Goal: Transaction & Acquisition: Purchase product/service

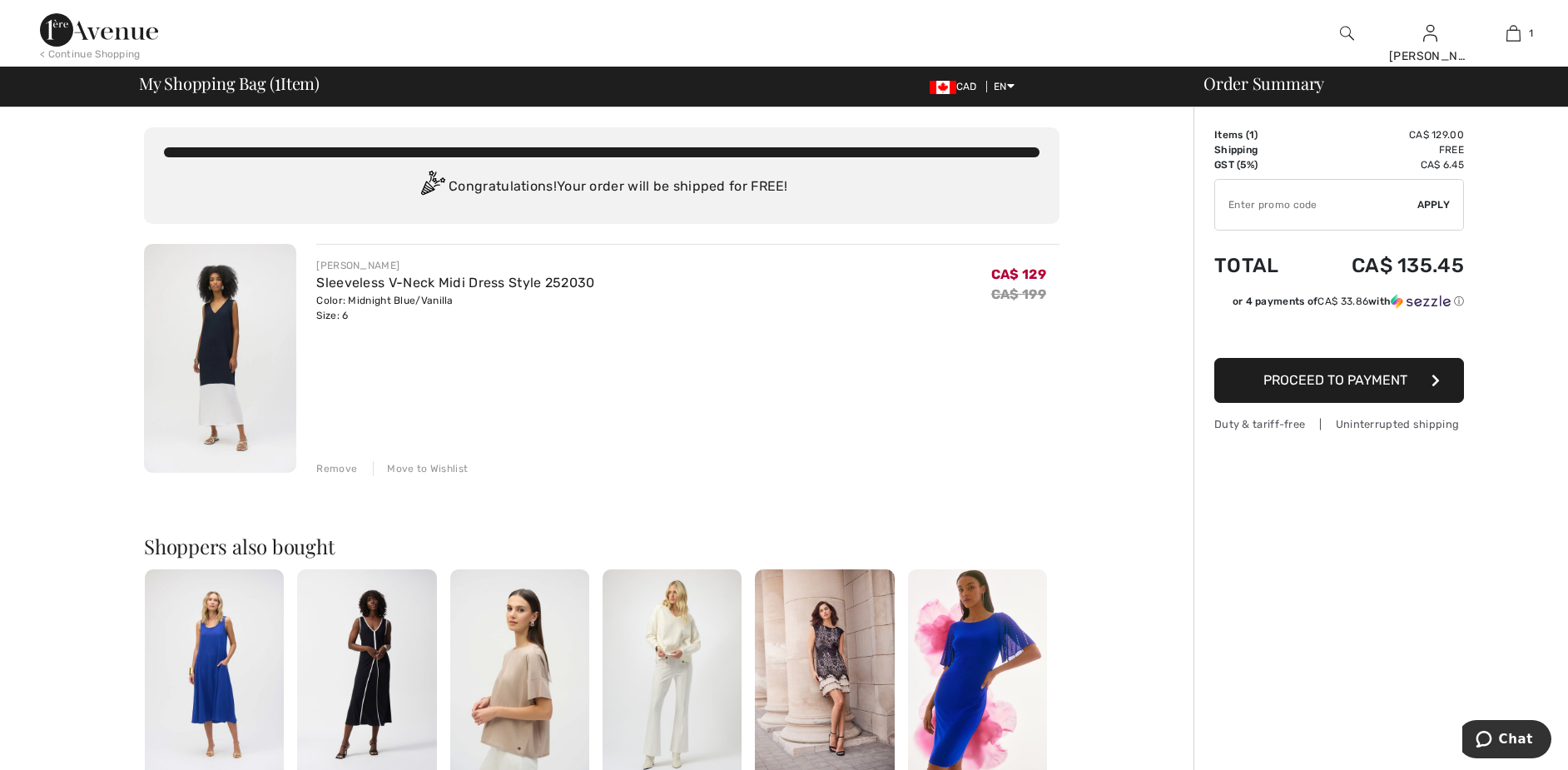
click at [1329, 373] on span "Proceed to Payment" at bounding box center [1335, 380] width 144 height 16
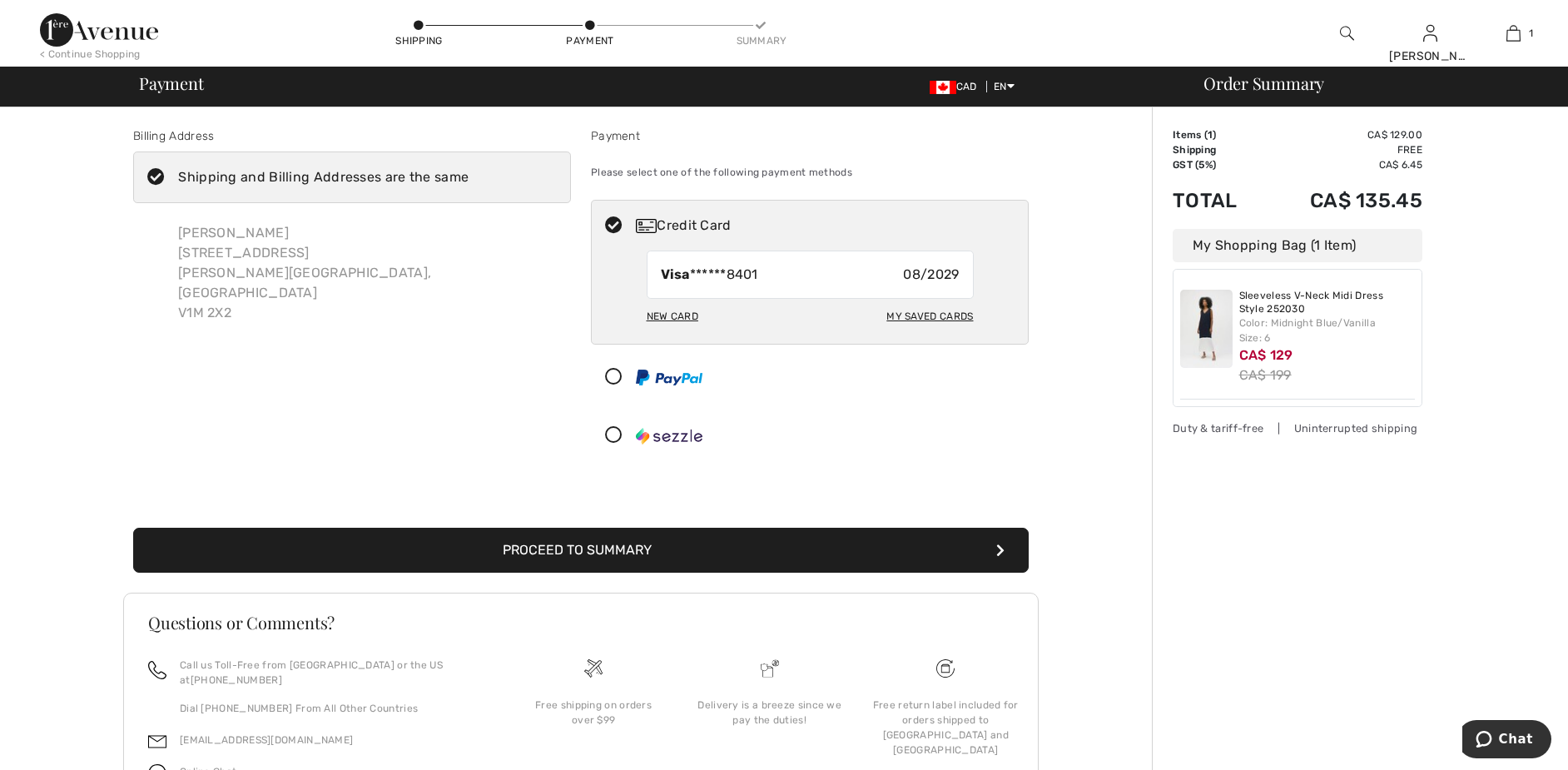
click at [577, 537] on button "Proceed to Summary" at bounding box center [581, 550] width 896 height 45
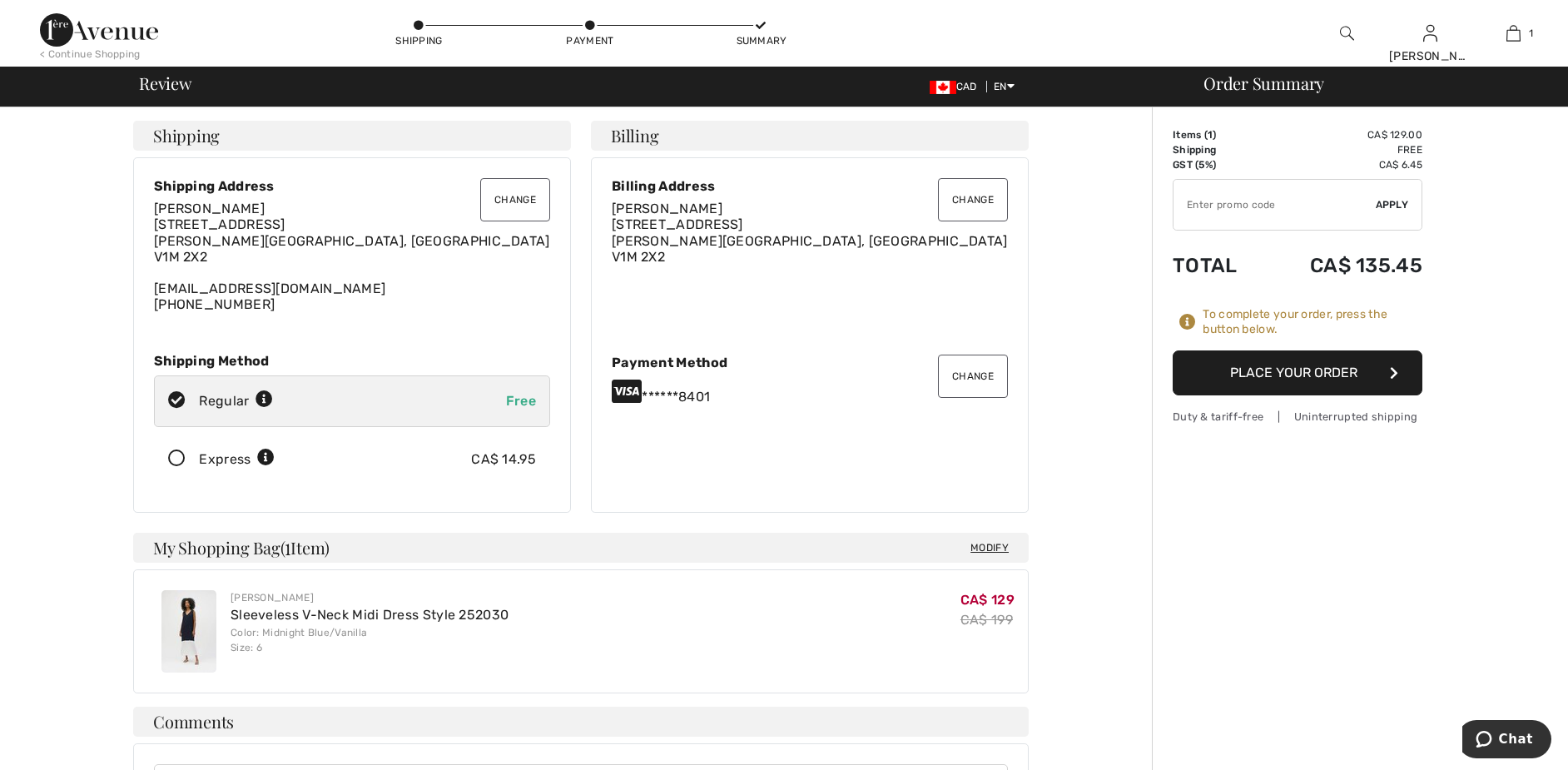
click at [1302, 372] on button "Place Your Order" at bounding box center [1297, 372] width 250 height 45
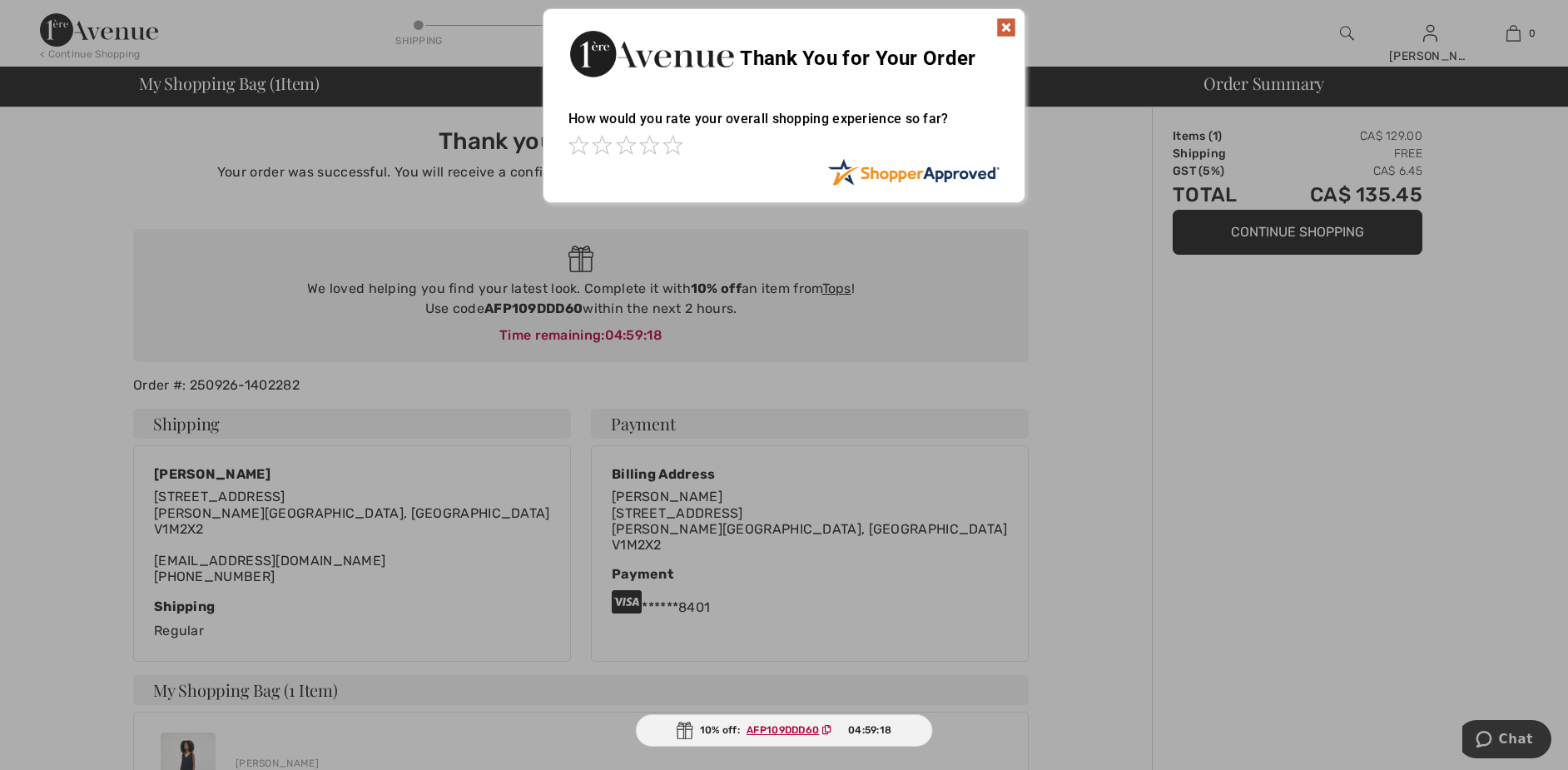
click at [1011, 26] on img at bounding box center [1007, 28] width 20 height 20
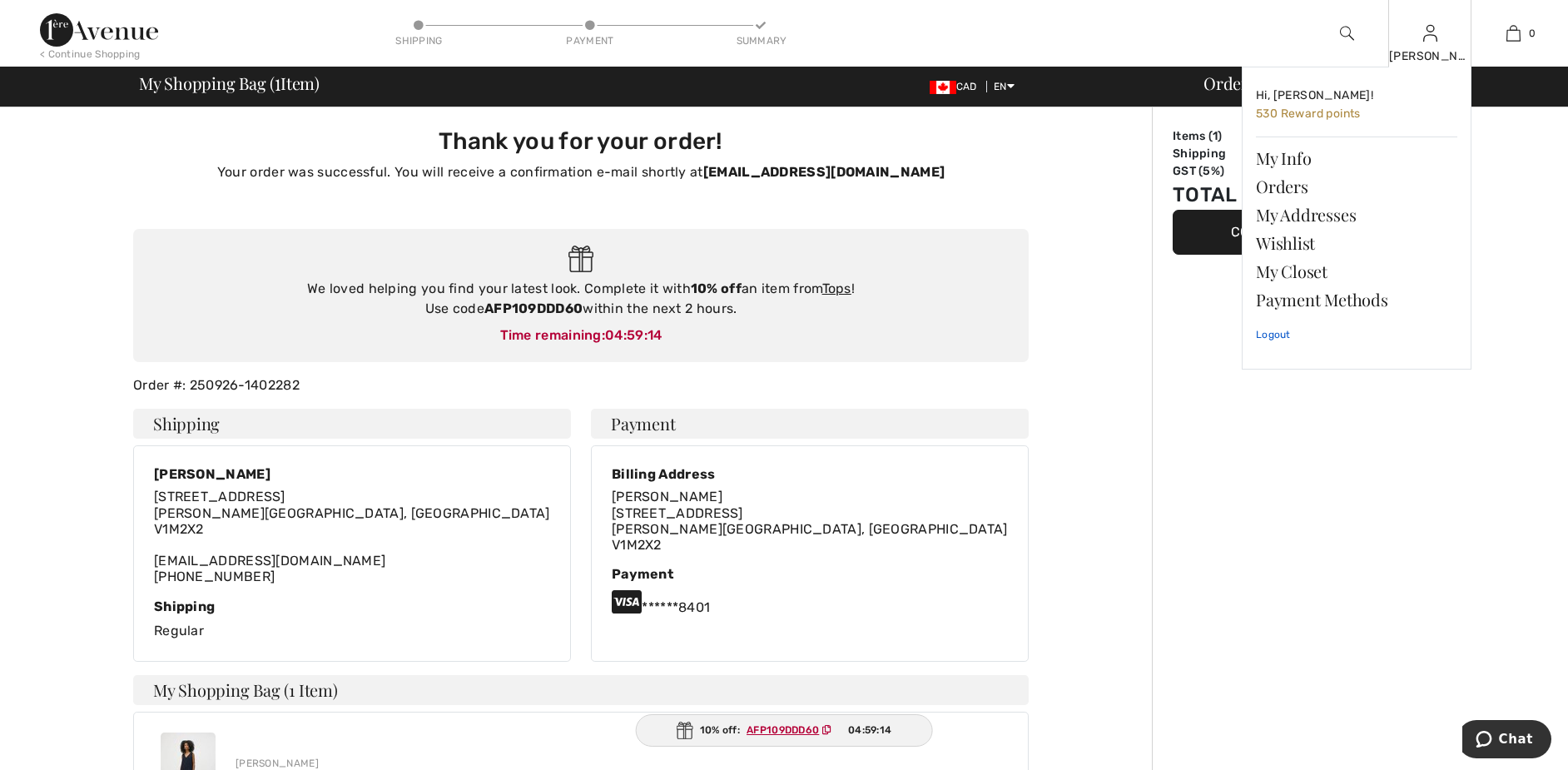
click at [1266, 334] on link "Logout" at bounding box center [1357, 335] width 202 height 42
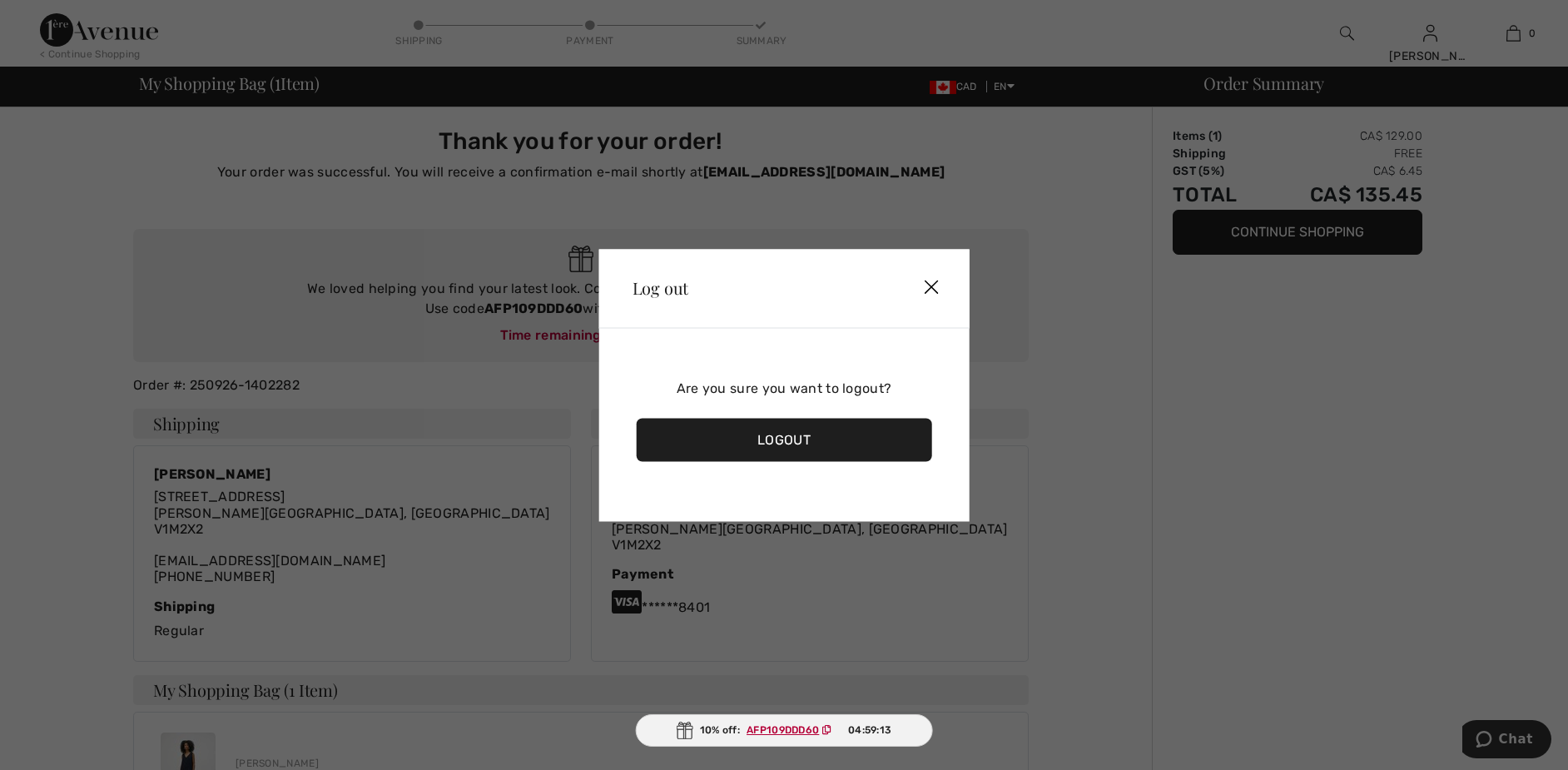
click at [720, 448] on div "Logout" at bounding box center [785, 440] width 296 height 44
